Goal: Task Accomplishment & Management: Manage account settings

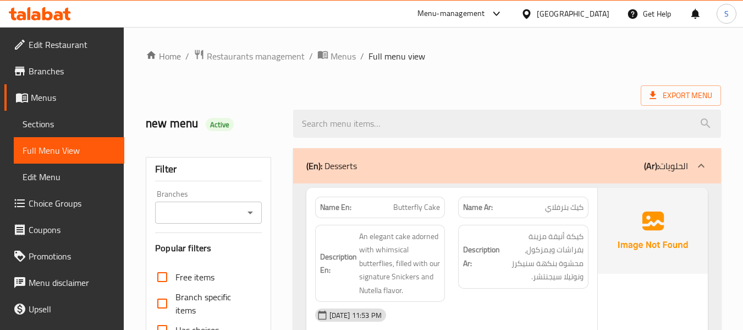
scroll to position [2104, 0]
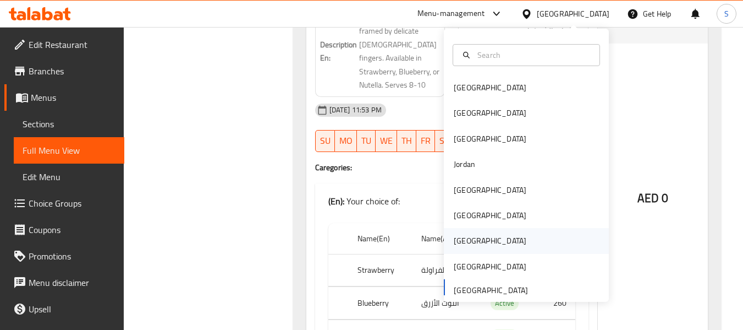
click at [463, 236] on div "[GEOGRAPHIC_DATA]" at bounding box center [490, 240] width 73 height 12
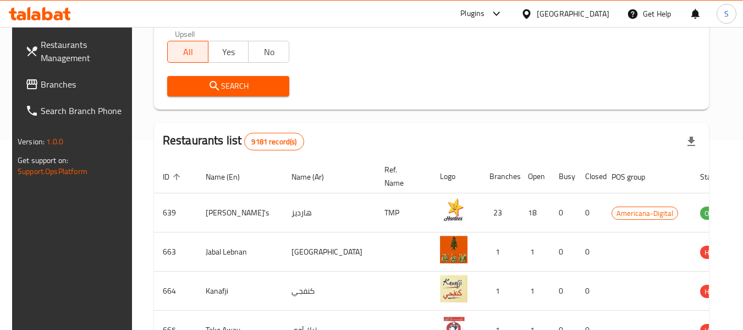
scroll to position [73, 0]
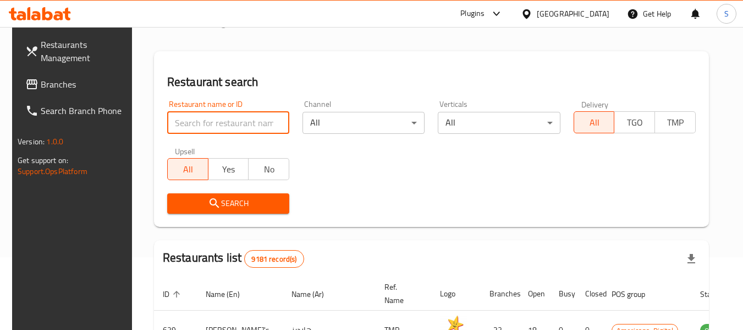
paste input "707130"
type input "707130"
click button "Search" at bounding box center [228, 203] width 122 height 20
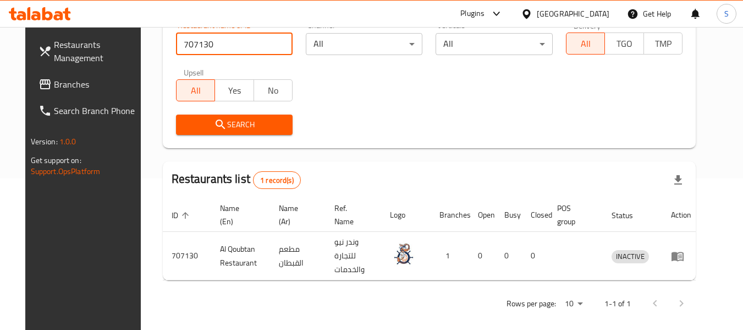
scroll to position [152, 0]
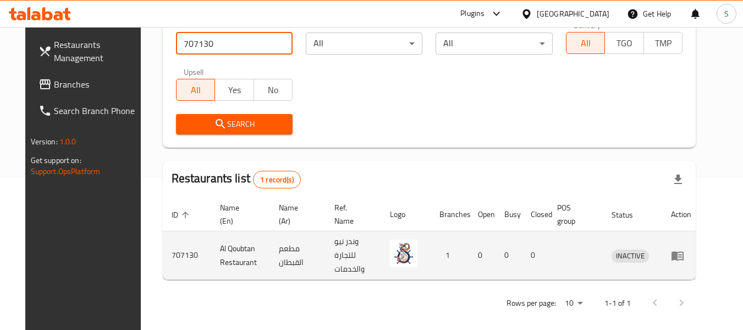
click at [687, 254] on td "enhanced table" at bounding box center [682, 255] width 38 height 48
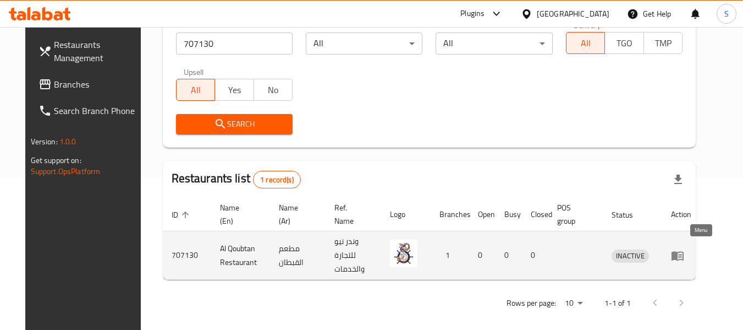
click at [684, 251] on icon "enhanced table" at bounding box center [678, 255] width 12 height 9
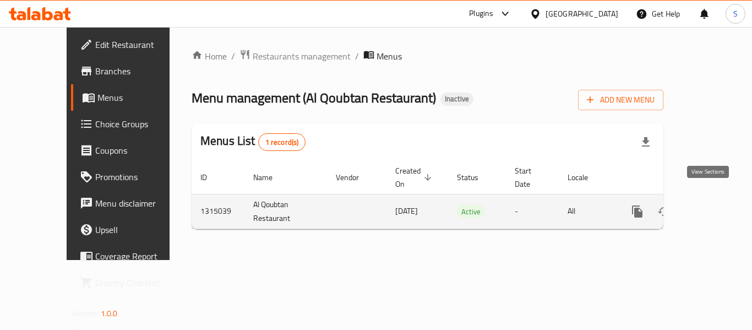
click at [710, 205] on icon "enhanced table" at bounding box center [716, 211] width 13 height 13
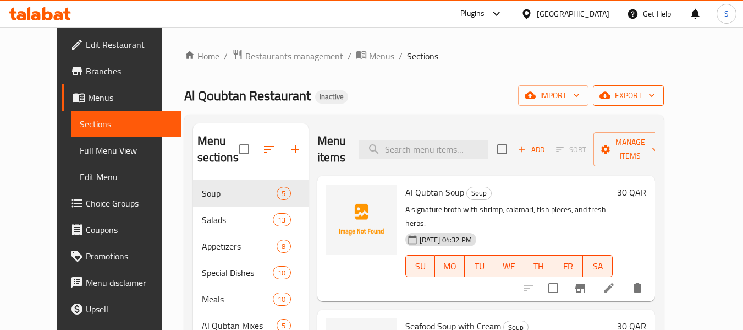
click at [655, 101] on span "export" at bounding box center [628, 96] width 53 height 14
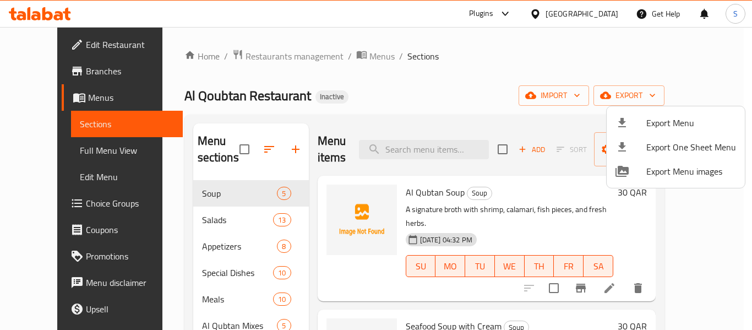
click at [667, 119] on span "Export Menu" at bounding box center [691, 122] width 90 height 13
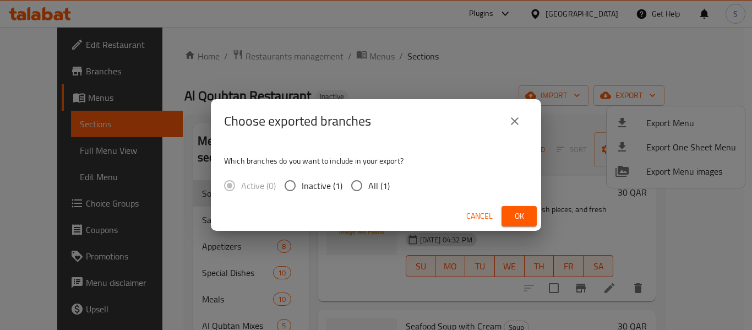
click at [370, 183] on span "All (1)" at bounding box center [378, 185] width 21 height 13
click at [368, 183] on input "All (1)" at bounding box center [356, 185] width 23 height 23
radio input "true"
drag, startPoint x: 517, startPoint y: 216, endPoint x: 508, endPoint y: 209, distance: 11.3
click at [517, 215] on span "Ok" at bounding box center [519, 216] width 18 height 14
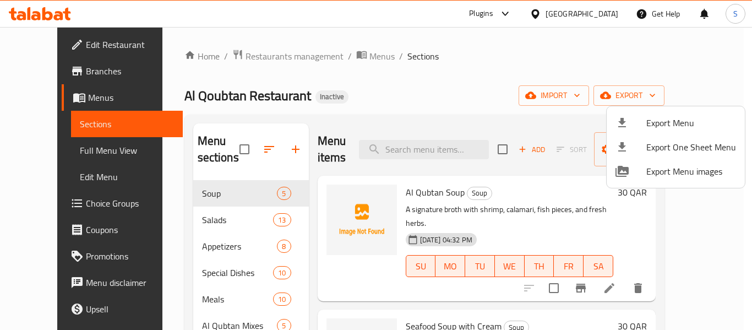
click at [442, 82] on div at bounding box center [376, 165] width 752 height 330
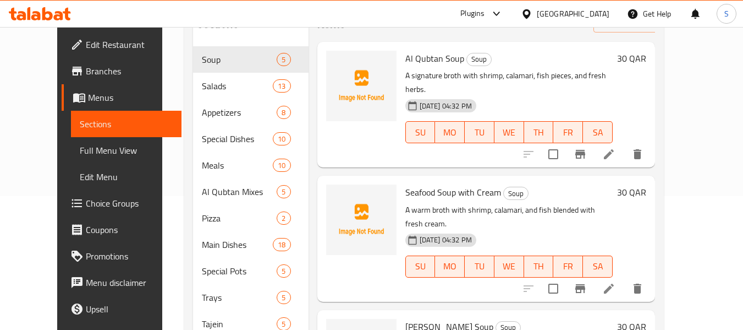
scroll to position [4, 0]
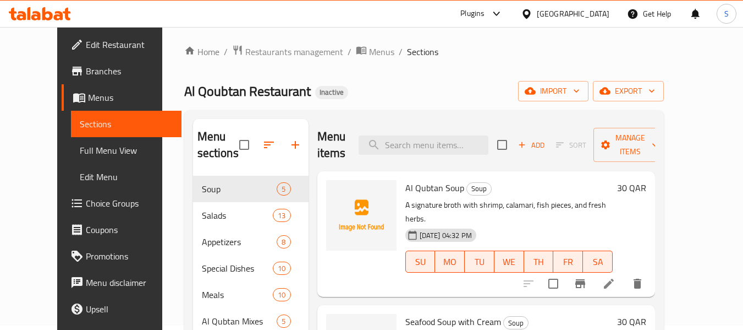
click at [80, 149] on span "Full Menu View" at bounding box center [126, 150] width 93 height 13
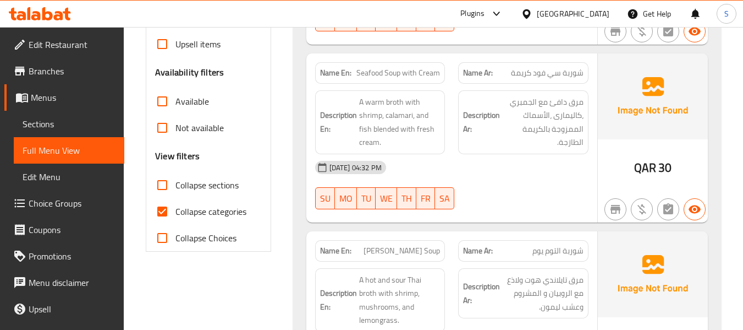
scroll to position [390, 0]
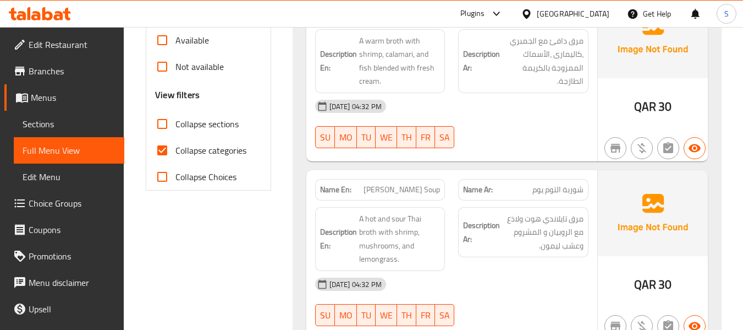
click at [195, 154] on span "Collapse categories" at bounding box center [211, 150] width 71 height 13
click at [176, 154] on input "Collapse categories" at bounding box center [162, 150] width 26 height 26
checkbox input "false"
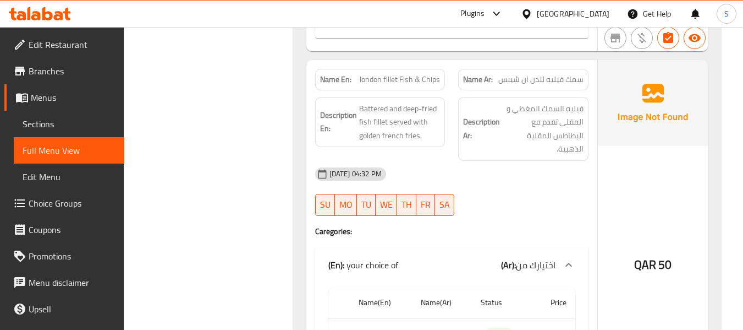
scroll to position [15132, 0]
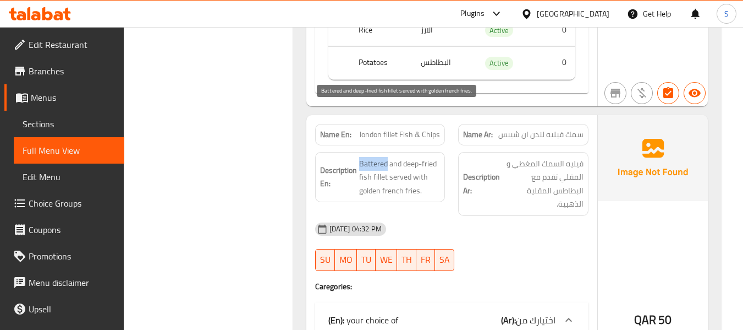
drag, startPoint x: 360, startPoint y: 111, endPoint x: 388, endPoint y: 113, distance: 28.1
click at [388, 157] on span "Battered and deep-fried fish fillet served with golden french fries." at bounding box center [399, 177] width 81 height 41
copy span "Battered"
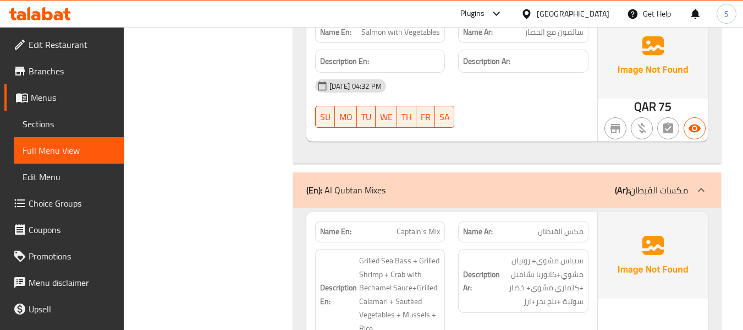
scroll to position [7949, 0]
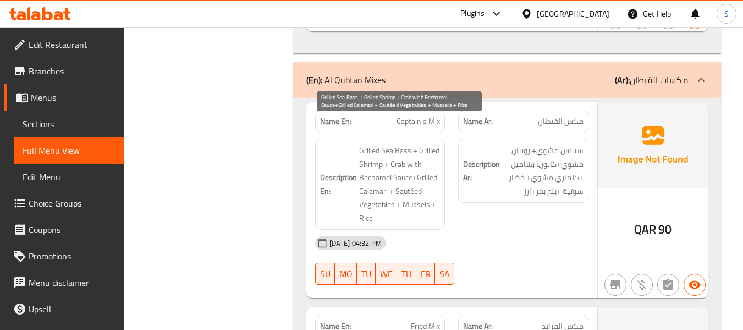
click at [371, 144] on span "Grilled Sea Bass + Grilled Shrimp + Crab with Bechamel Sauce+Grilled Calamari +…" at bounding box center [399, 184] width 81 height 81
click at [401, 150] on span "Grilled Sea Bass + Grilled Shrimp + Crab with Bechamel Sauce+Grilled Calamari +…" at bounding box center [399, 184] width 81 height 81
click at [379, 176] on span "Grilled Sea Bass + Grilled Shrimp + Crab with Bechamel Sauce+Grilled Calamari +…" at bounding box center [399, 184] width 81 height 81
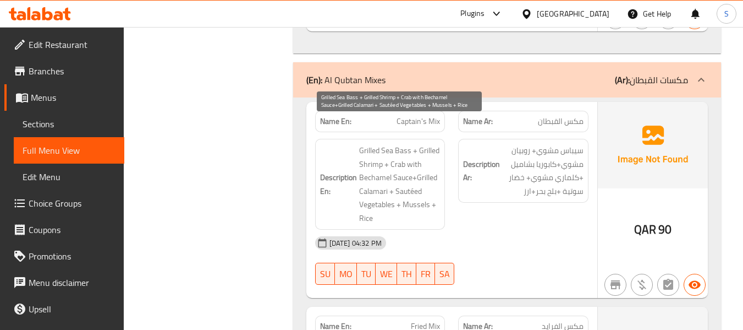
click at [379, 176] on span "Grilled Sea Bass + Grilled Shrimp + Crab with Bechamel Sauce+Grilled Calamari +…" at bounding box center [399, 184] width 81 height 81
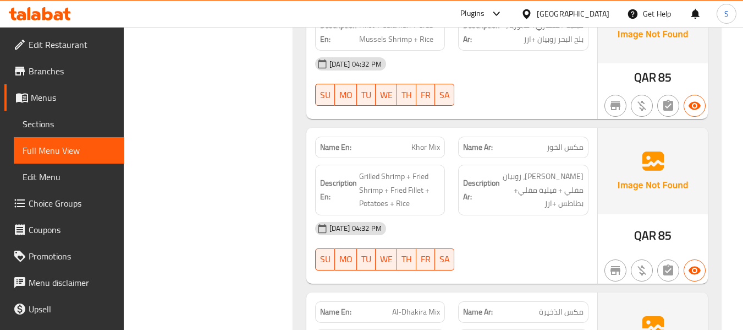
scroll to position [8279, 0]
click at [374, 169] on span "Grilled Shrimp + Fried Shrimp + Fried Fillet + Potatoes + Rice" at bounding box center [399, 189] width 81 height 41
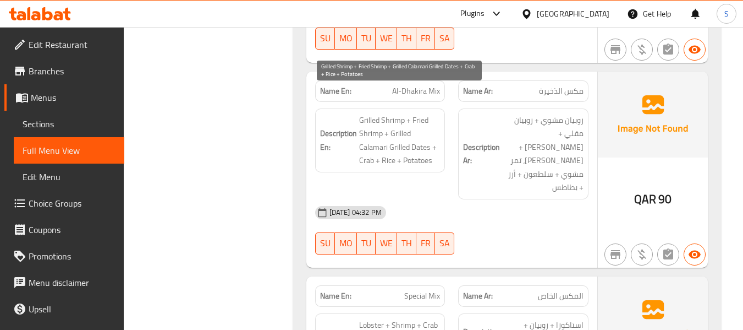
click at [369, 113] on span "Grilled Shrimp + Fried Shrimp + Grilled Calamari Grilled Dates + Crab + Rice + …" at bounding box center [399, 140] width 81 height 54
click at [411, 118] on span "Grilled Shrimp + Fried Shrimp + Grilled Calamari Grilled Dates + Crab + Rice + …" at bounding box center [399, 140] width 81 height 54
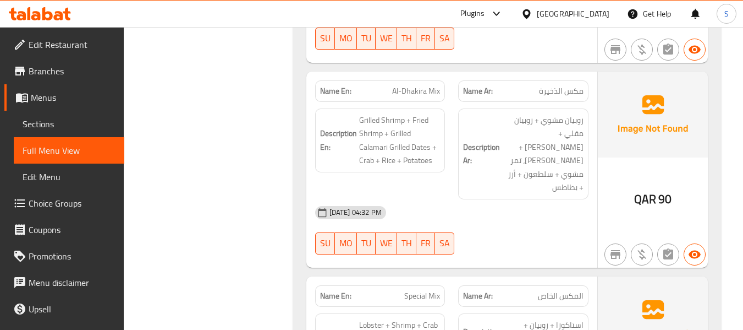
click at [415, 85] on span "Al-Dhakira Mix" at bounding box center [416, 91] width 48 height 12
copy span "Al-Dhakira Mix"
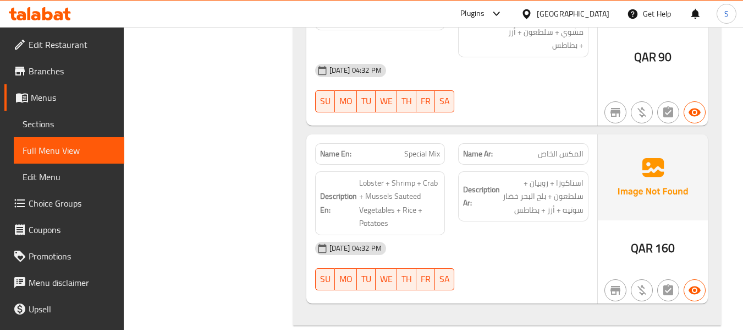
scroll to position [8664, 0]
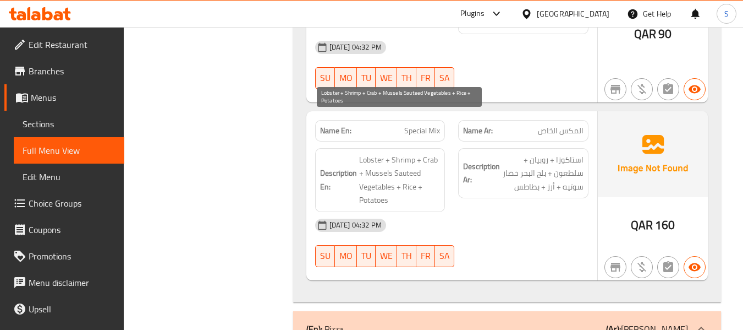
click at [425, 153] on span "Lobster + Shrimp + Crab + Mussels Sauteed Vegetables + Rice + Potatoes" at bounding box center [399, 180] width 81 height 54
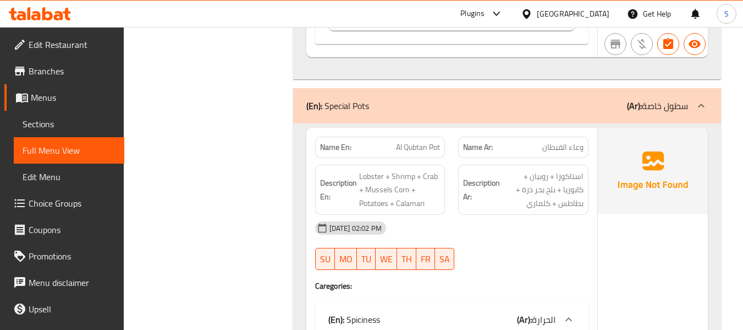
scroll to position [15898, 0]
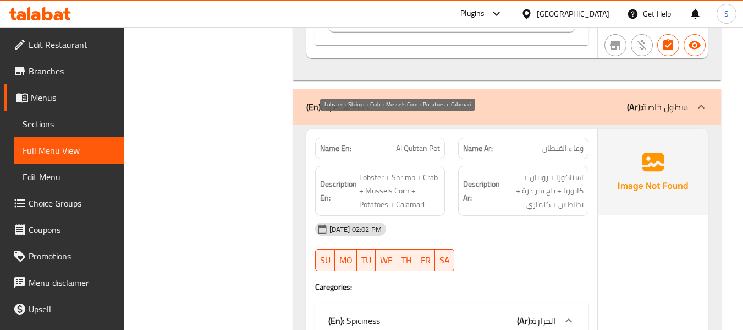
click at [380, 171] on span "Lobster + Shrimp + Crab + Mussels Corn + Potatoes + Calamari" at bounding box center [399, 191] width 81 height 41
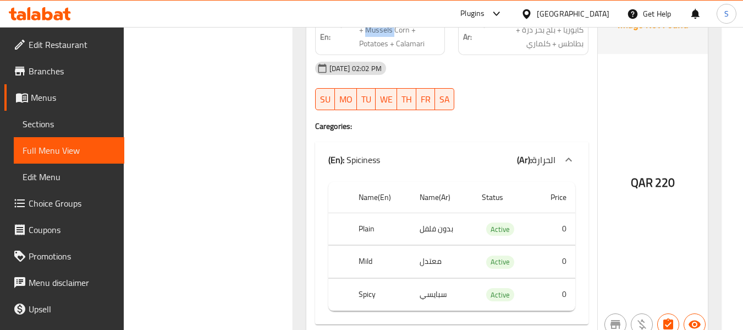
scroll to position [16063, 0]
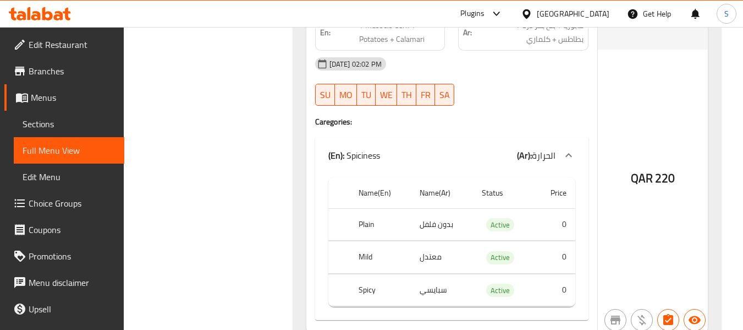
click at [369, 208] on th "Plain" at bounding box center [380, 224] width 61 height 32
copy th "Plain"
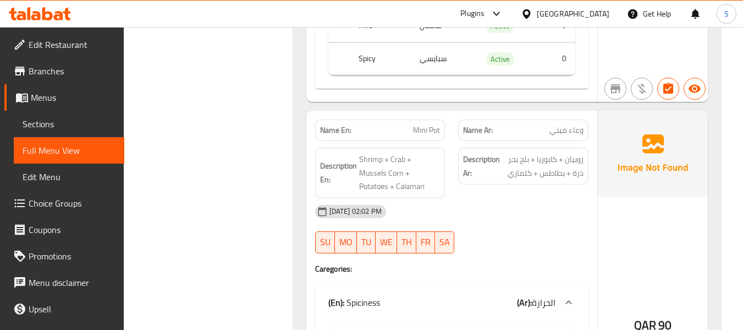
scroll to position [17054, 0]
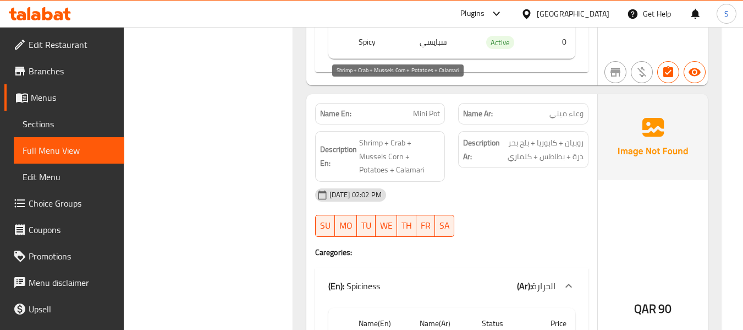
click at [426, 136] on span "Shrimp + Crab + Mussels Corn + Potatoes + Calamari" at bounding box center [399, 156] width 81 height 41
click at [376, 136] on span "Shrimp + Crab + Mussels Corn + Potatoes + Calamari" at bounding box center [399, 156] width 81 height 41
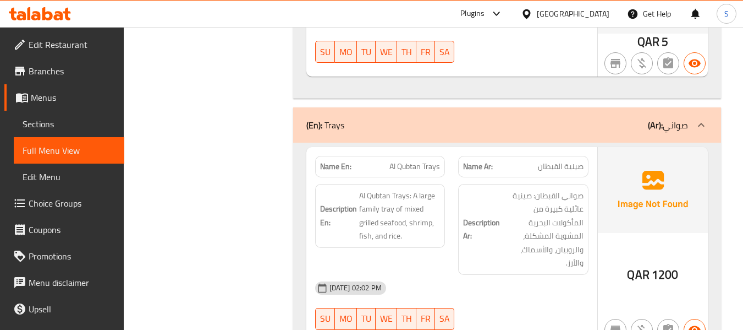
scroll to position [17604, 0]
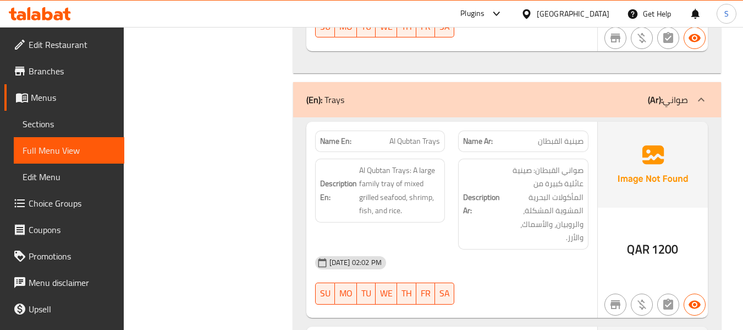
click at [407, 135] on span "Al Qubtan Trays" at bounding box center [415, 141] width 51 height 12
copy span "Al Qubtan Trays"
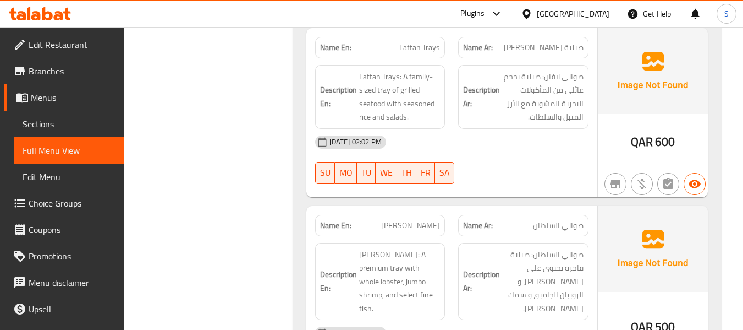
scroll to position [18319, 0]
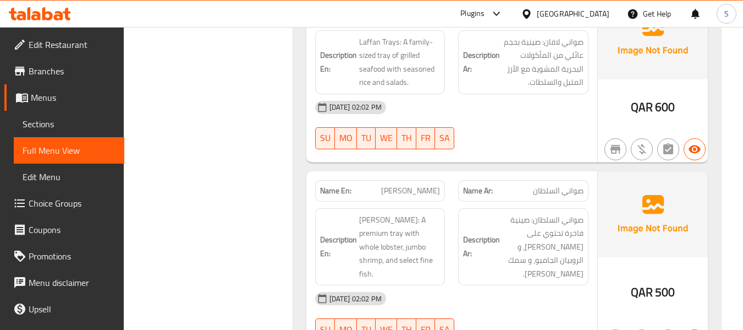
click at [424, 185] on span "[PERSON_NAME]" at bounding box center [410, 191] width 59 height 12
click at [514, 213] on span "صواني السلطان: صينية فاخرة تحتوي على [PERSON_NAME]، و الروبيان الجامبو، و سمك […" at bounding box center [542, 247] width 81 height 68
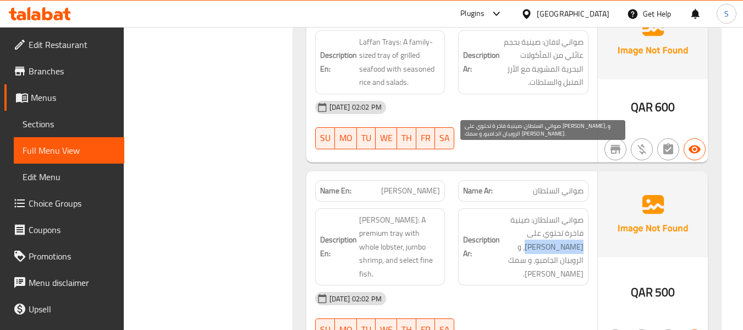
drag, startPoint x: 526, startPoint y: 168, endPoint x: 558, endPoint y: 186, distance: 36.5
click at [558, 213] on span "صواني السلطان: صينية فاخرة تحتوي على [PERSON_NAME]، و الروبيان الجامبو، و سمك […" at bounding box center [542, 247] width 81 height 68
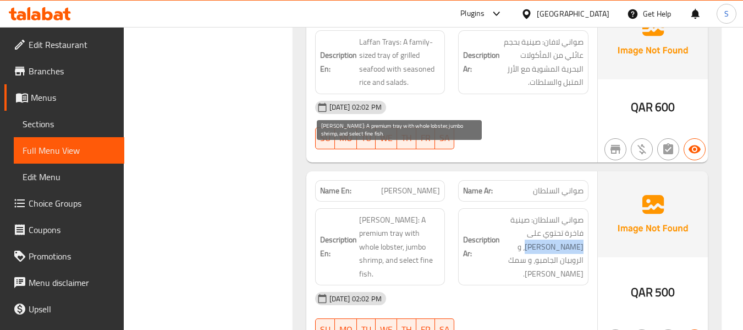
click at [418, 213] on span "[PERSON_NAME]: A premium tray with whole lobster, jumbo shrimp, and select fine…" at bounding box center [399, 247] width 81 height 68
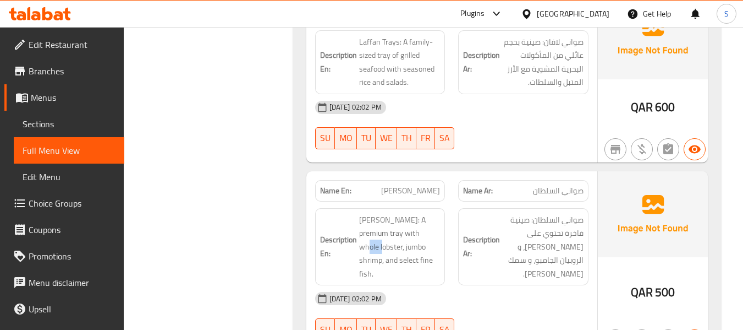
drag, startPoint x: 420, startPoint y: 168, endPoint x: 447, endPoint y: 167, distance: 27.0
click at [447, 201] on div "Description En: [PERSON_NAME]: A premium tray with whole lobster, jumbo shrimp,…" at bounding box center [381, 246] width 144 height 91
click at [418, 185] on span "[PERSON_NAME]" at bounding box center [410, 191] width 59 height 12
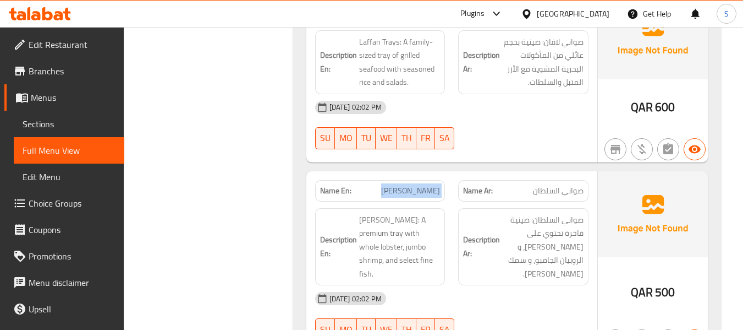
copy span "[PERSON_NAME]"
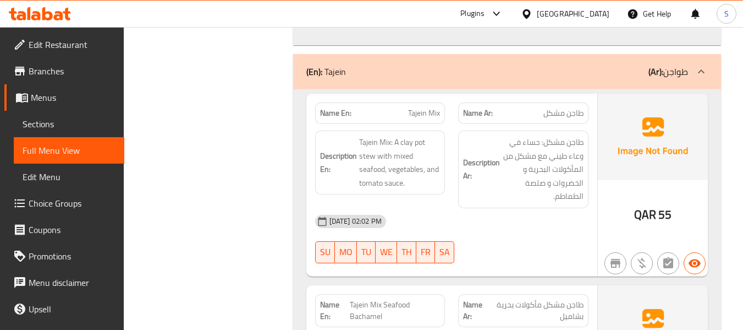
scroll to position [18594, 0]
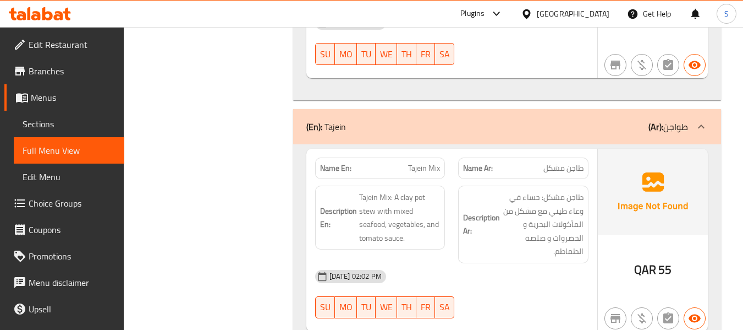
click at [425, 162] on span "Tajein Mix" at bounding box center [424, 168] width 32 height 12
copy span "Tajein Mix"
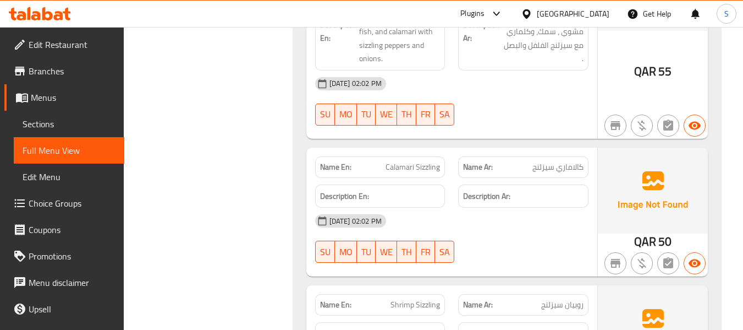
scroll to position [19860, 0]
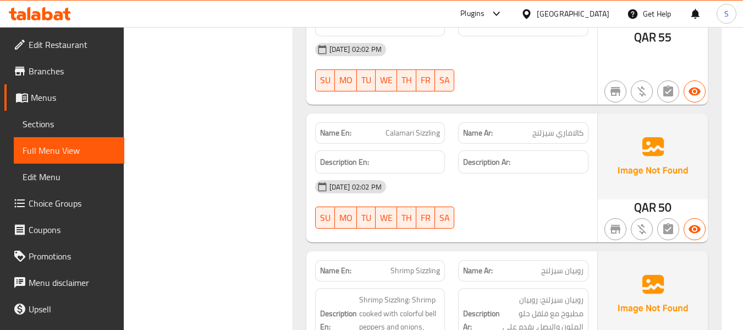
click at [426, 127] on span "Calamari Sizzling" at bounding box center [413, 133] width 54 height 12
copy span "Calamari Sizzling"
click at [426, 127] on span "Calamari Sizzling" at bounding box center [413, 133] width 54 height 12
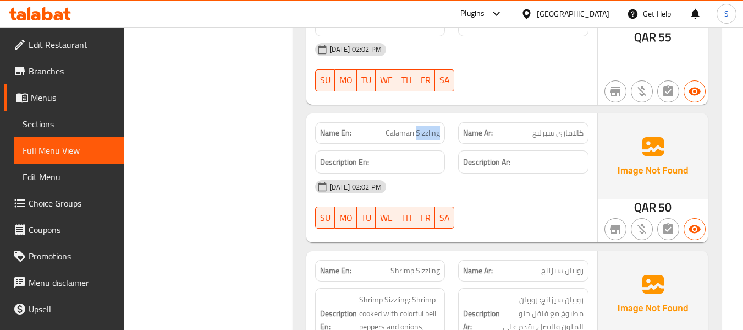
click at [426, 127] on span "Calamari Sizzling" at bounding box center [413, 133] width 54 height 12
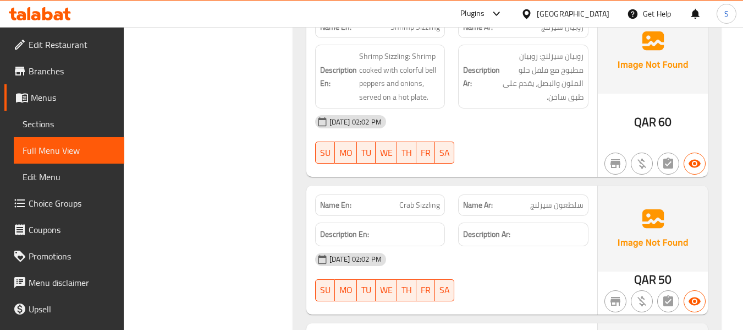
scroll to position [20135, 0]
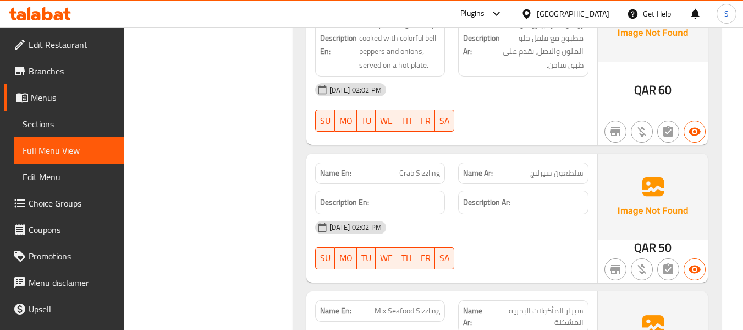
click at [420, 167] on span "Crab Sizzling" at bounding box center [419, 173] width 41 height 12
copy span "Crab Sizzling"
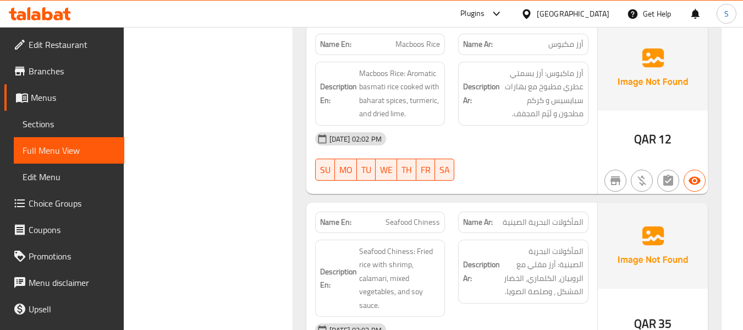
scroll to position [21456, 0]
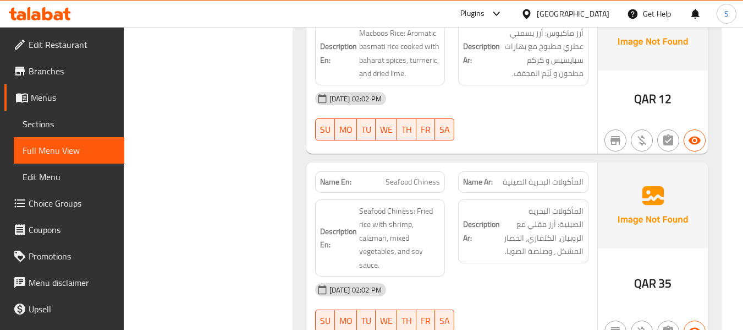
click at [404, 176] on span "Seafood Chiness" at bounding box center [413, 182] width 54 height 12
copy span "Seafood Chiness"
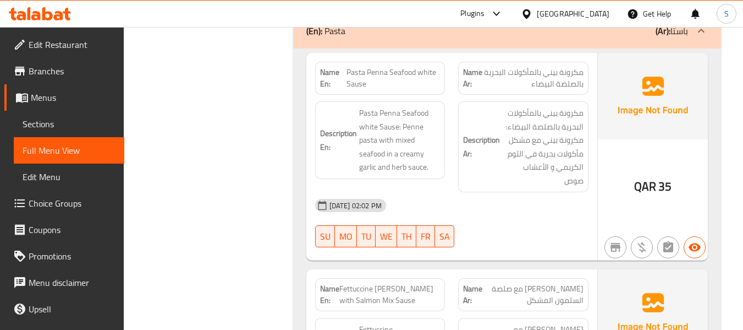
scroll to position [22501, 0]
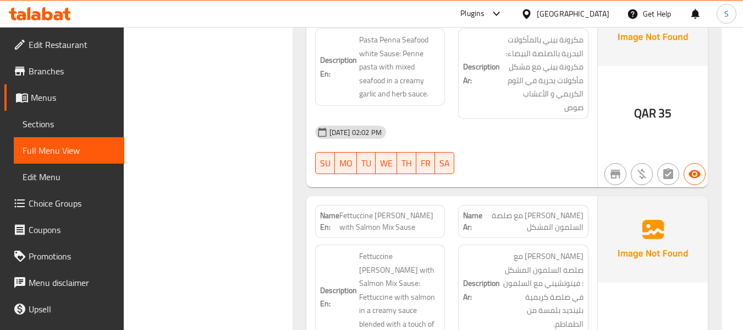
click at [390, 210] on span "Fettuccine [PERSON_NAME] with Salmon Mix Sause" at bounding box center [390, 221] width 101 height 23
copy span "Sause"
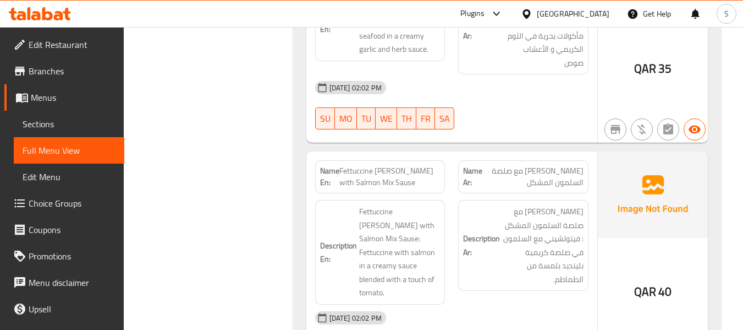
scroll to position [22556, 0]
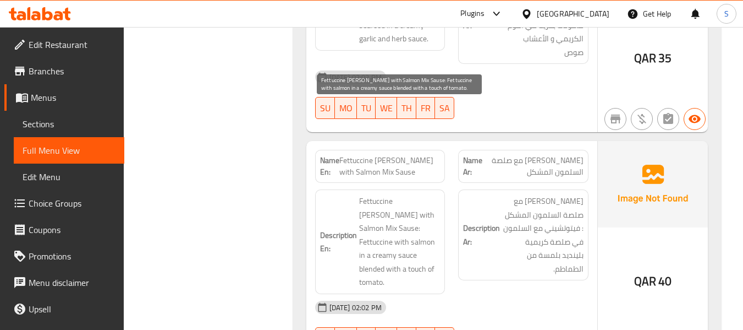
click at [363, 194] on span "Fettuccine [PERSON_NAME] with Salmon Mix Sause: Fettuccine with salmon in a cre…" at bounding box center [399, 241] width 81 height 95
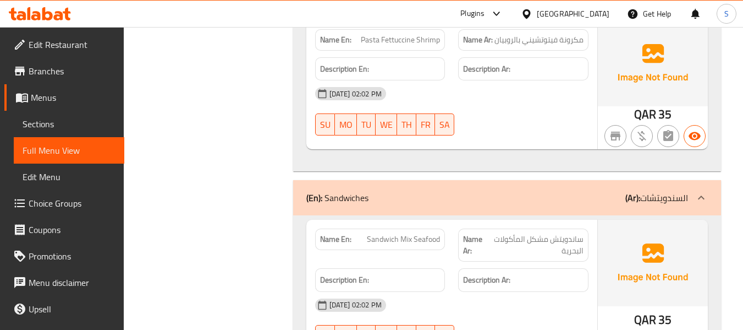
scroll to position [23160, 0]
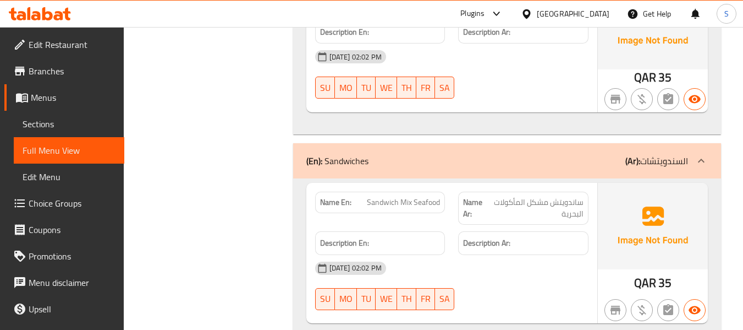
click at [423, 196] on span "Sandwich Mix Seafood" at bounding box center [403, 202] width 73 height 12
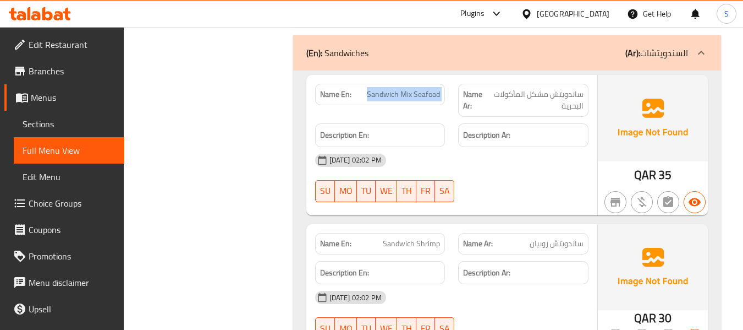
scroll to position [23270, 0]
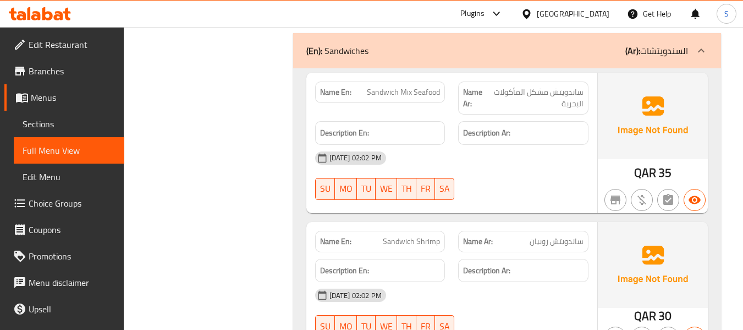
click at [411, 231] on div "Name En: Sandwich Shrimp" at bounding box center [380, 241] width 130 height 21
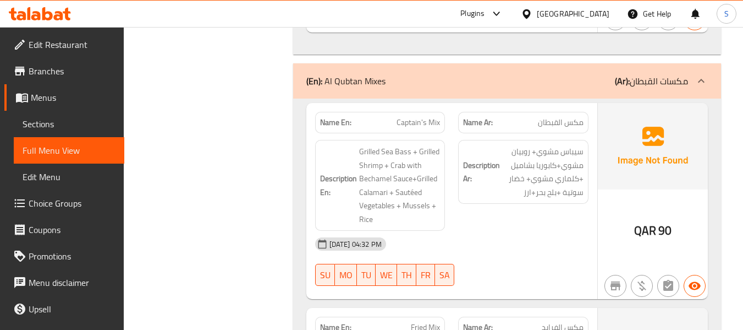
scroll to position [0, 0]
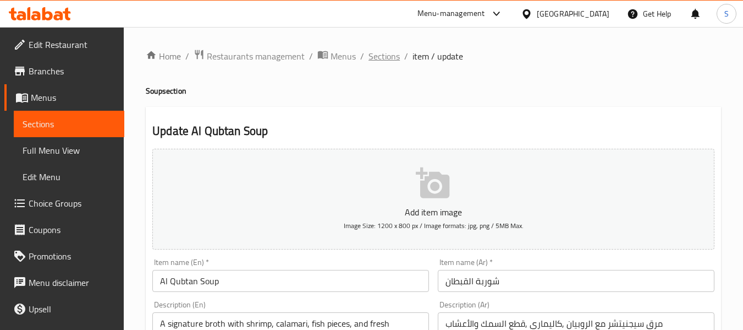
click at [388, 54] on span "Sections" at bounding box center [384, 56] width 31 height 13
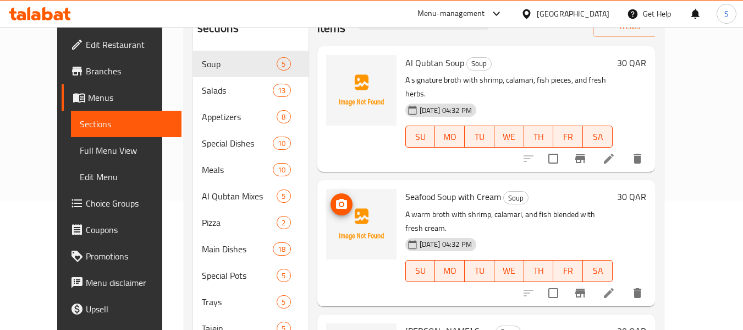
scroll to position [110, 0]
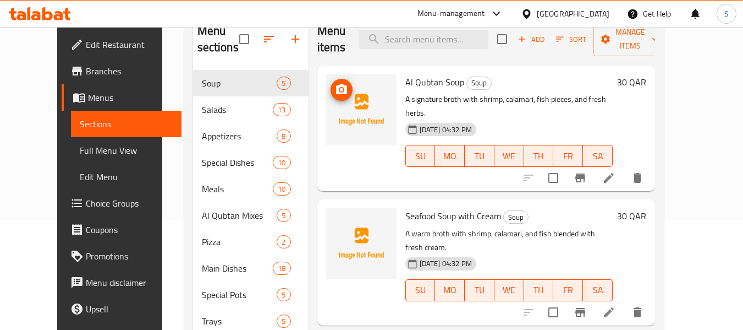
scroll to position [110, 0]
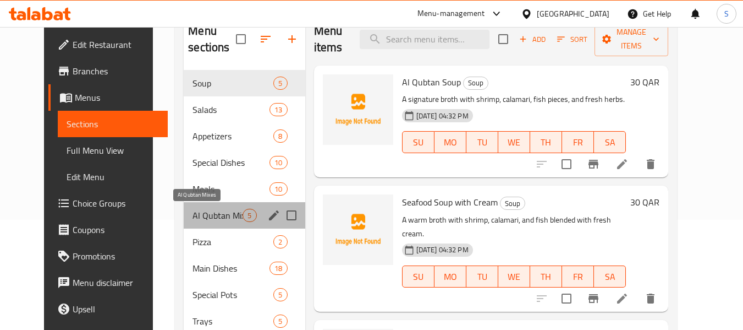
click at [207, 221] on span "Al Qubtan Mixes" at bounding box center [218, 215] width 50 height 13
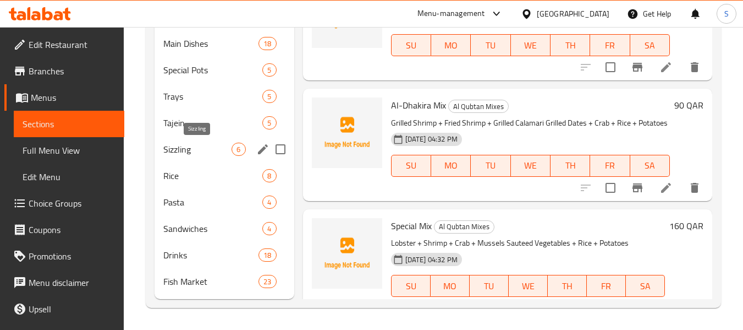
scroll to position [280, 0]
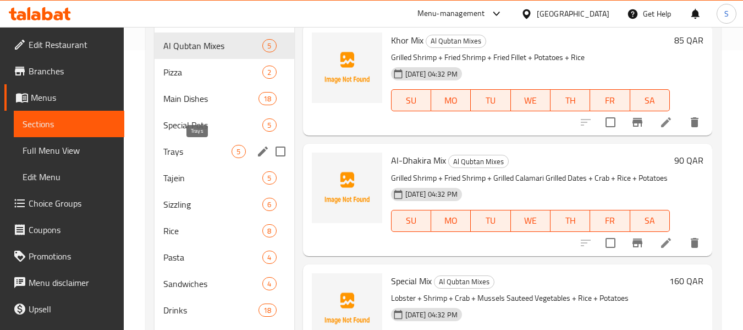
click at [192, 154] on span "Trays" at bounding box center [197, 151] width 68 height 13
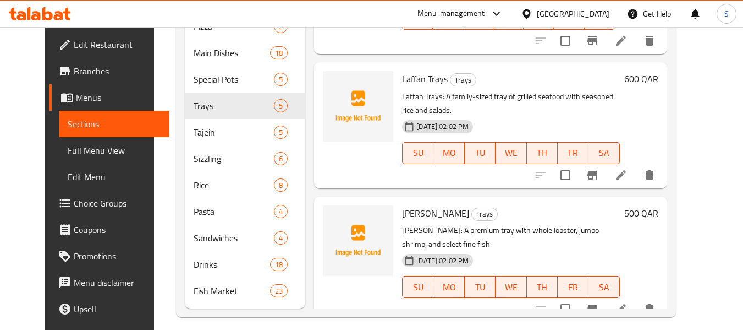
scroll to position [335, 0]
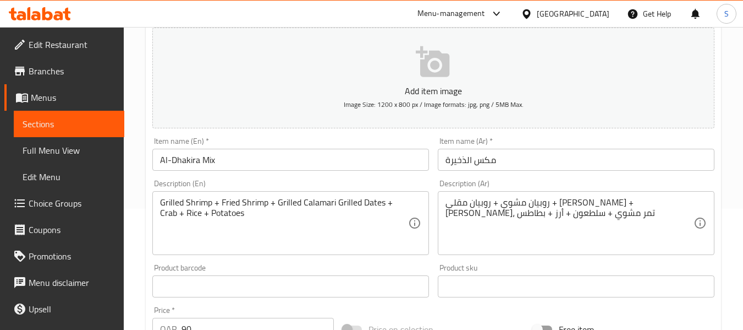
scroll to position [165, 0]
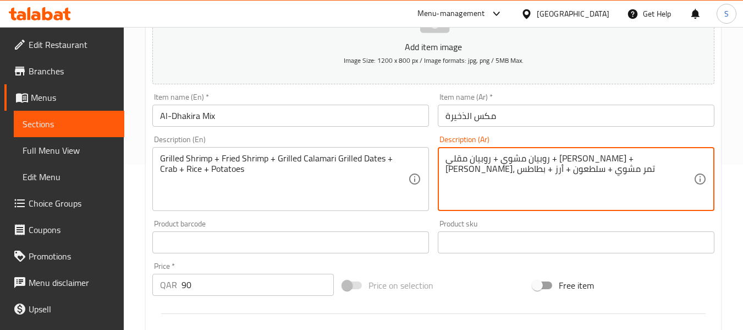
drag, startPoint x: 580, startPoint y: 156, endPoint x: 514, endPoint y: 158, distance: 65.5
type textarea "روبيان مشوي + روبيان مقلي + [PERSON_NAME]، [PERSON_NAME] + سلطعون + أرز + بطاطس"
click at [526, 124] on input "مكس الذخيرة" at bounding box center [576, 116] width 277 height 22
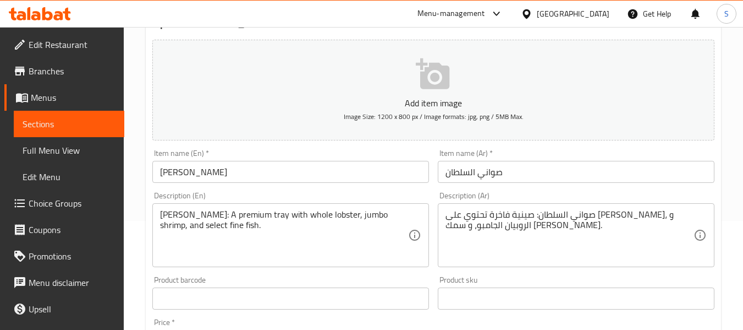
scroll to position [110, 0]
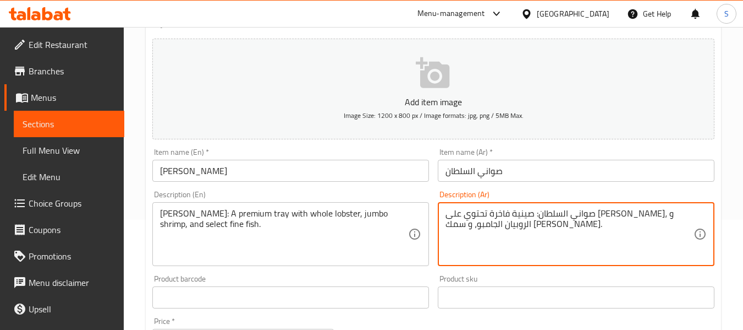
drag, startPoint x: 530, startPoint y: 213, endPoint x: 512, endPoint y: 216, distance: 17.8
click at [483, 217] on textarea "صواني السلطان: صينية فاخرة تحتوي على إستاكوزا، و الروبيان الجامبو، و سمك فاين م…" at bounding box center [570, 234] width 248 height 52
type textarea "صواني السلطان: صينية فاخرة تحتوي على إستاكوزا كاملة، و الروبيان الجامبو، و سمك …"
click at [528, 164] on input "صواني السلطان" at bounding box center [576, 171] width 277 height 22
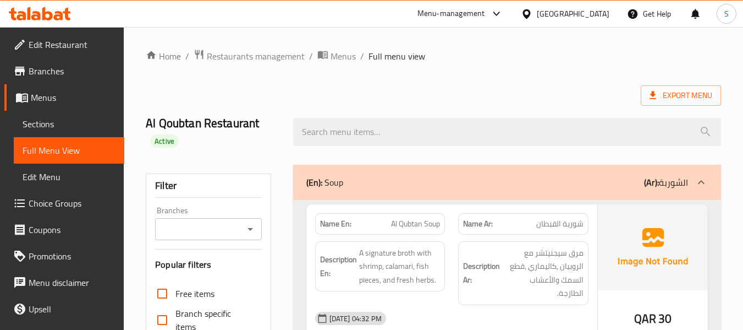
checkbox input "false"
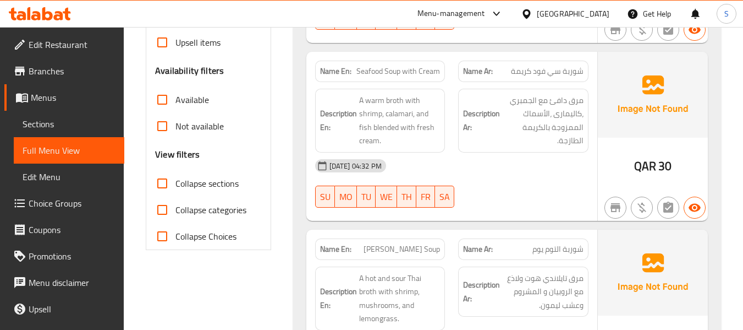
click at [199, 180] on span "Collapse sections" at bounding box center [207, 183] width 63 height 13
click at [176, 180] on input "Collapse sections" at bounding box center [162, 183] width 26 height 26
checkbox input "true"
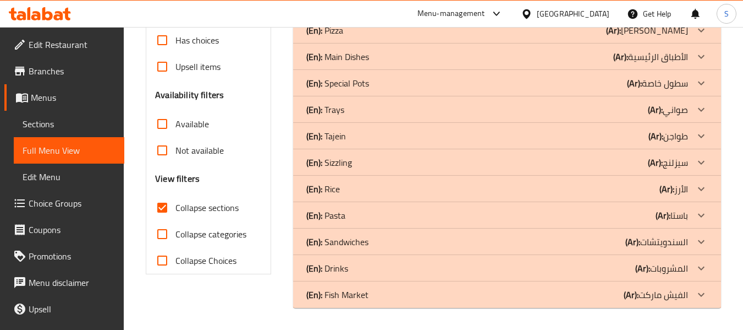
scroll to position [306, 0]
click at [345, 242] on p "(En): Sandwiches" at bounding box center [337, 241] width 62 height 13
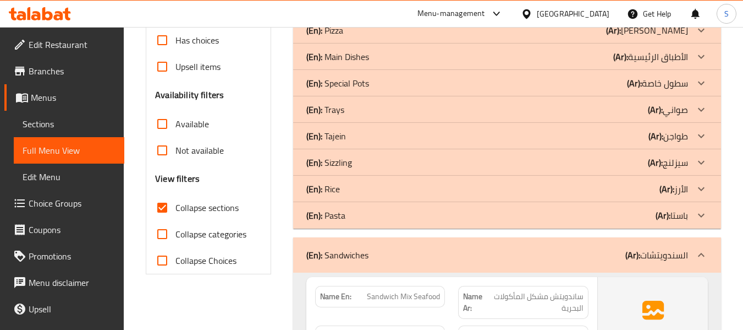
click at [375, 215] on div "(En): Pasta (Ar): باستا" at bounding box center [497, 215] width 382 height 13
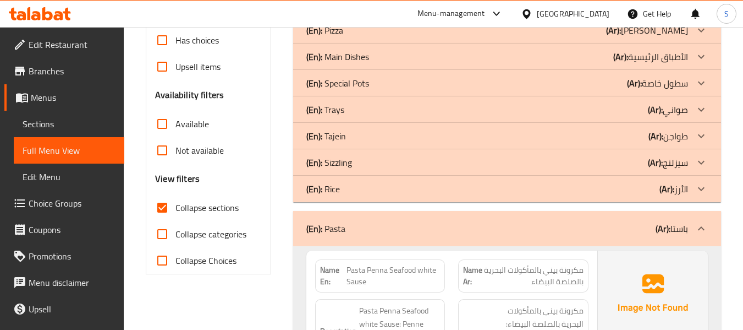
click at [374, 194] on div "(En): Rice (Ar): الأرز" at bounding box center [497, 188] width 382 height 13
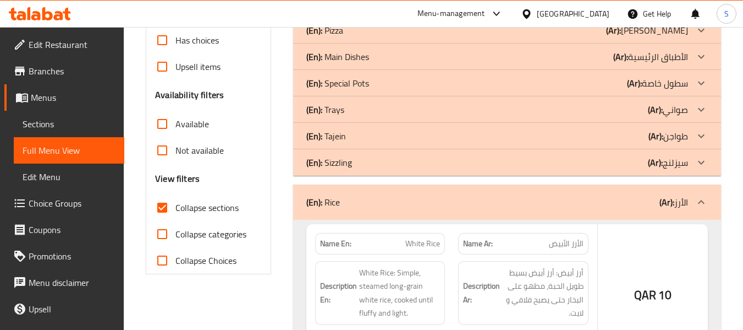
click at [373, 167] on div "(En): Sizzling (Ar): سيزلنج" at bounding box center [497, 162] width 382 height 13
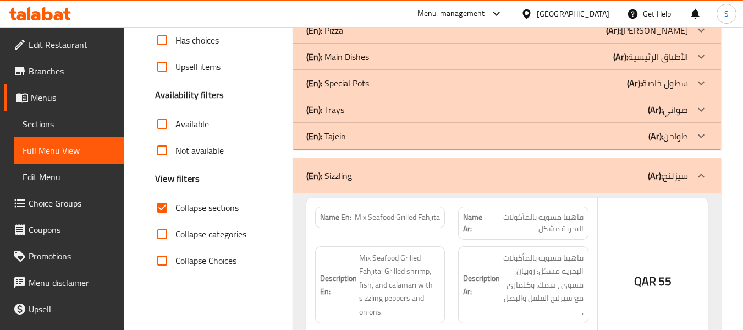
click at [377, 139] on div "(En): Tajein (Ar): طواجن" at bounding box center [497, 135] width 382 height 13
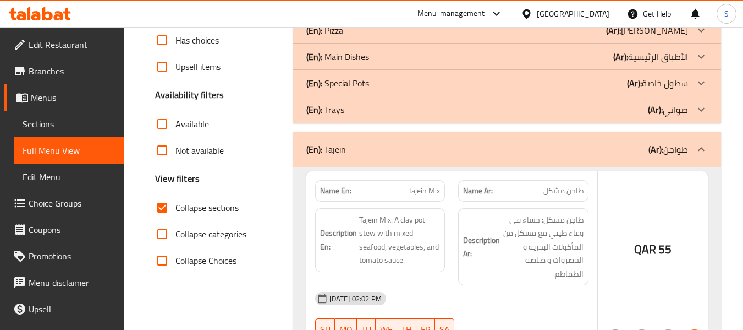
click at [391, 106] on div "(En): Trays (Ar): صواني" at bounding box center [497, 109] width 382 height 13
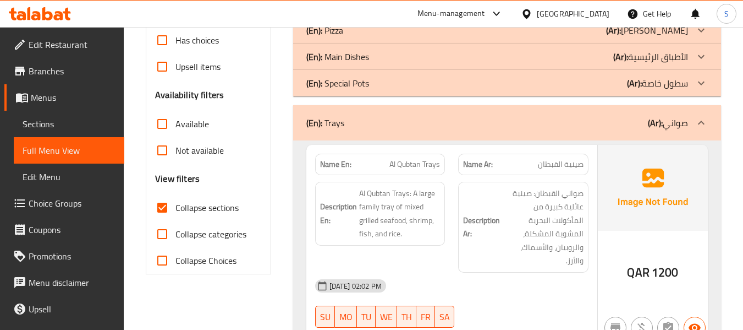
click at [393, 84] on div "(En): Special Pots (Ar): سطول خاصة" at bounding box center [497, 82] width 382 height 13
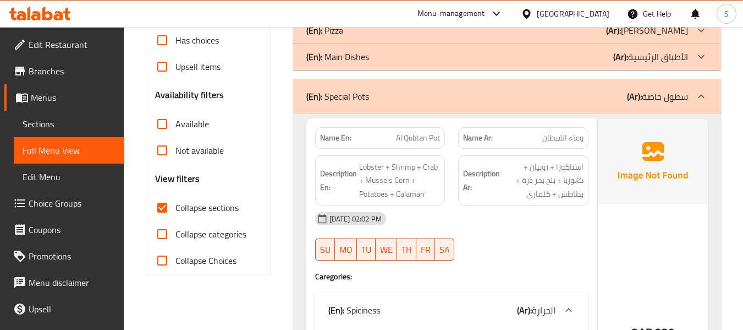
scroll to position [251, 0]
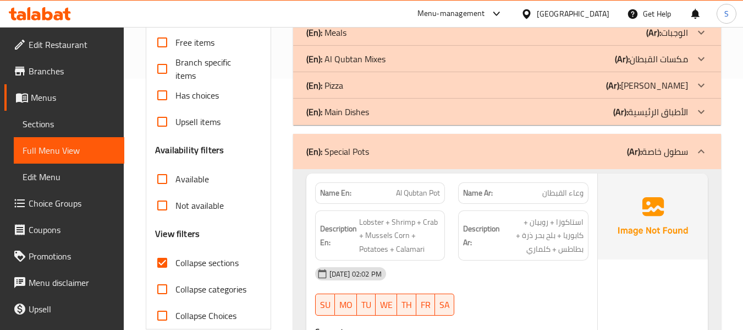
click at [379, 112] on div "(En): Main Dishes (Ar): الأطباق الرئيسية" at bounding box center [497, 111] width 382 height 13
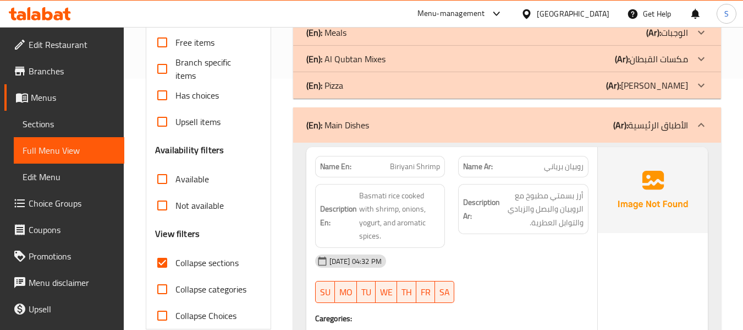
click at [387, 81] on div "(En): Pizza (Ar): بيتزا" at bounding box center [497, 85] width 382 height 13
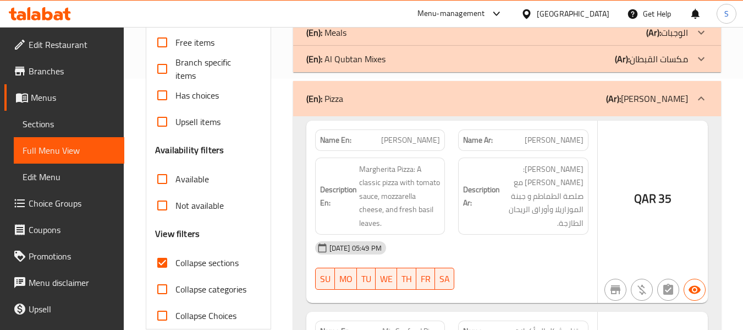
scroll to position [196, 0]
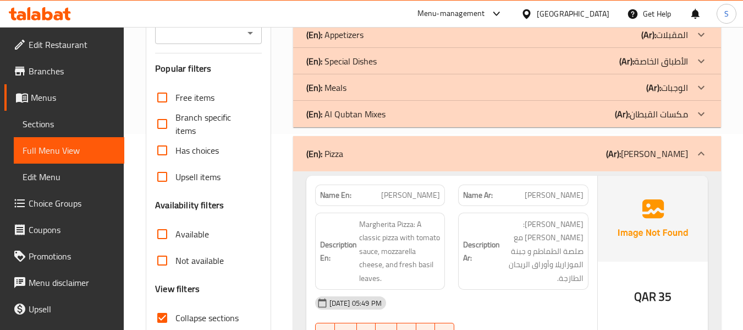
click at [377, 114] on p "(En): Al Qubtan Mixes" at bounding box center [345, 113] width 79 height 13
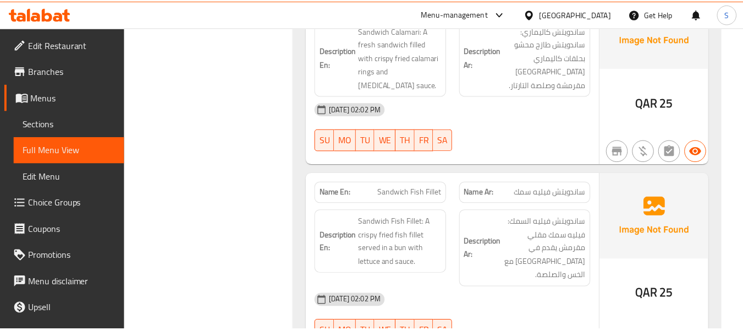
scroll to position [15805, 0]
